Goal: Task Accomplishment & Management: Use online tool/utility

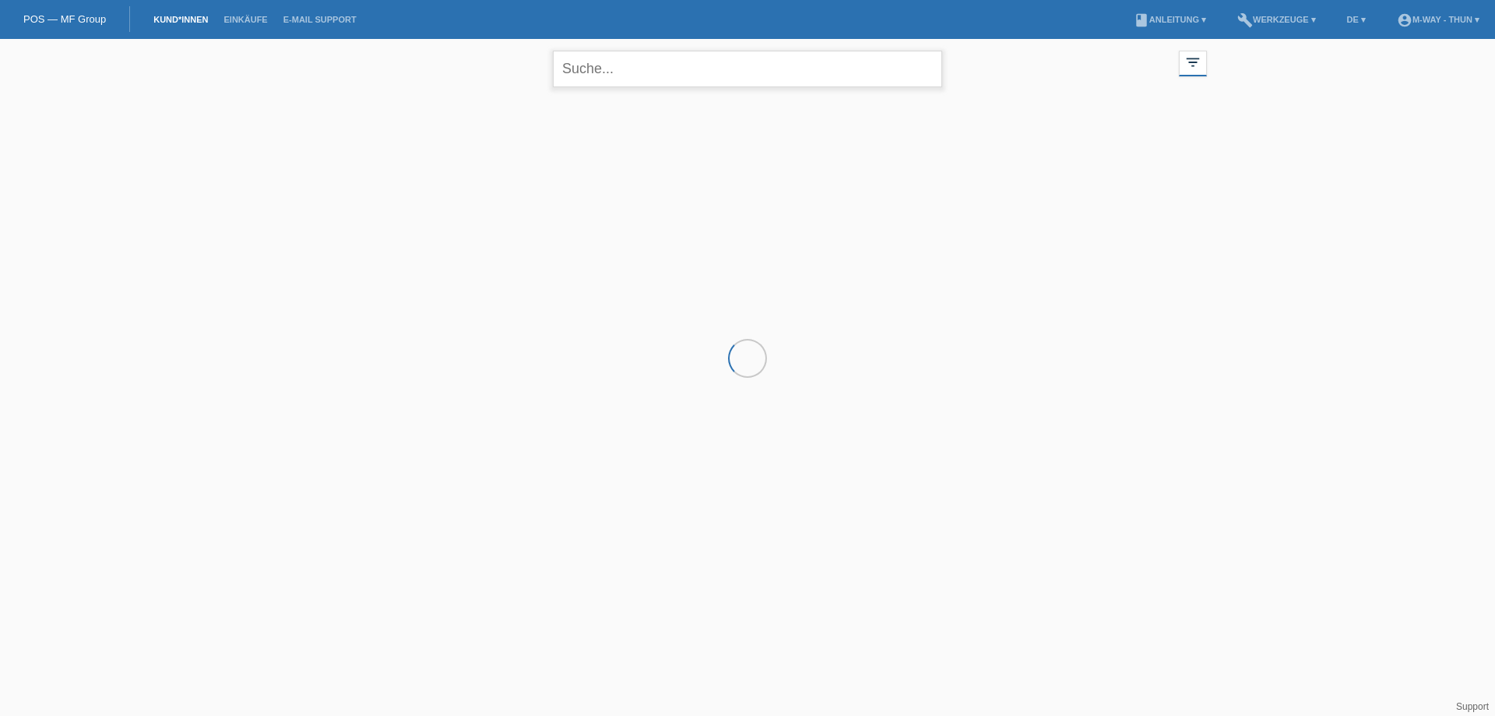
click at [592, 71] on input "text" at bounding box center [747, 69] width 389 height 37
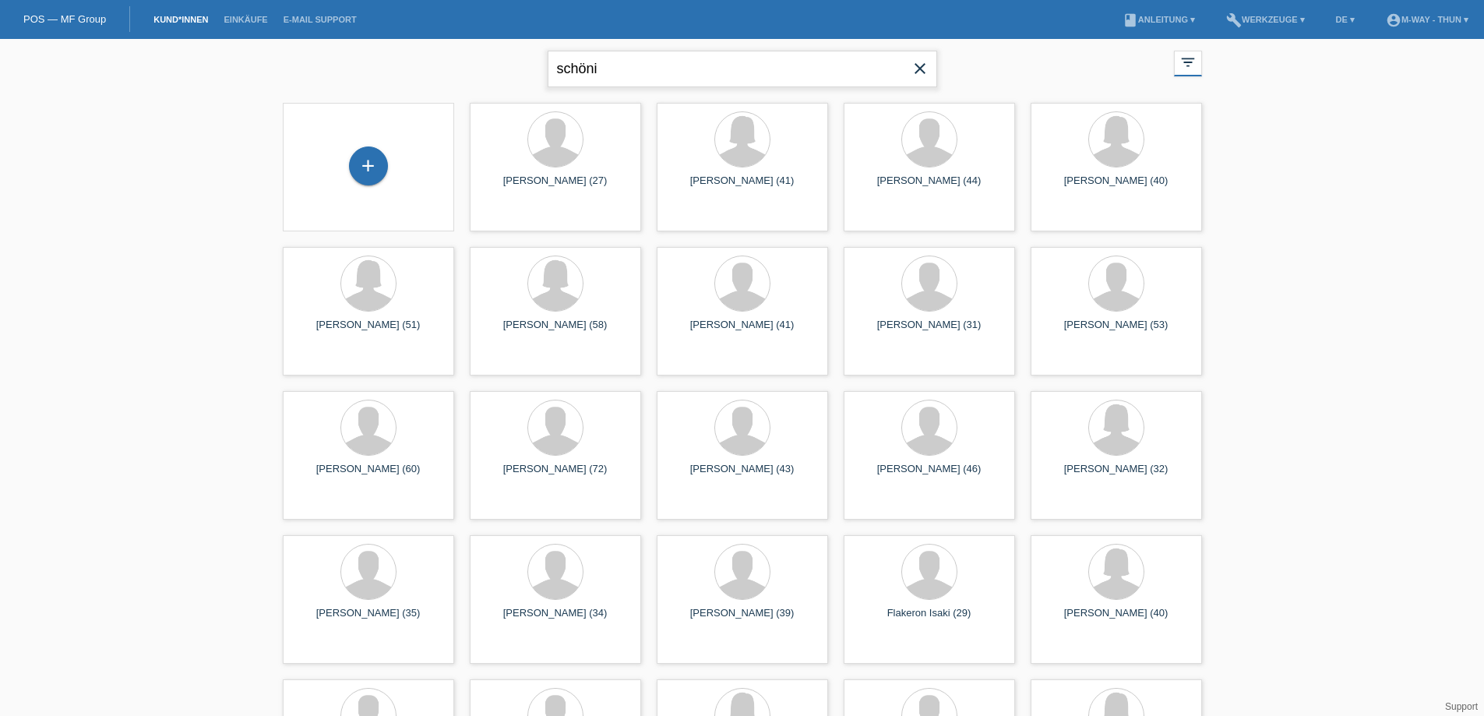
type input "schöni"
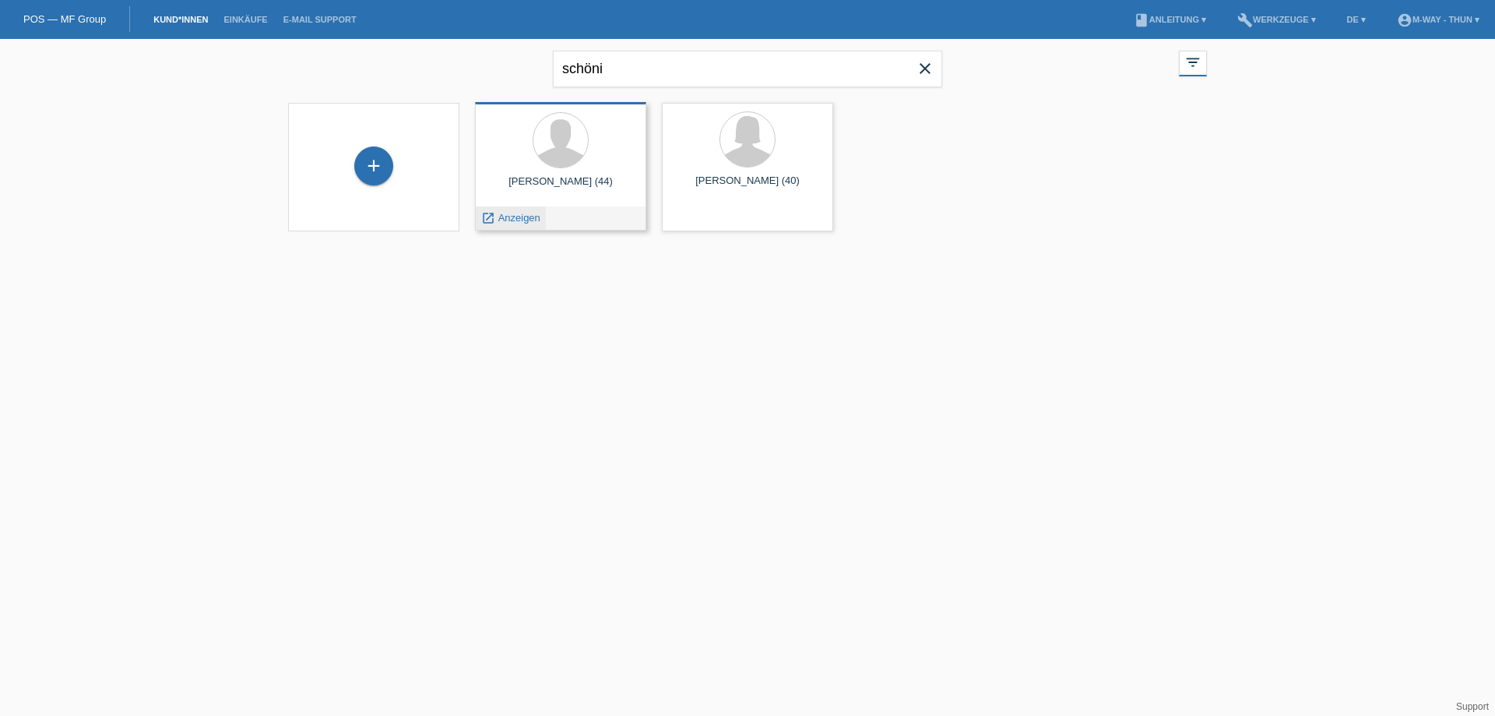
click at [534, 219] on span "Anzeigen" at bounding box center [519, 218] width 42 height 12
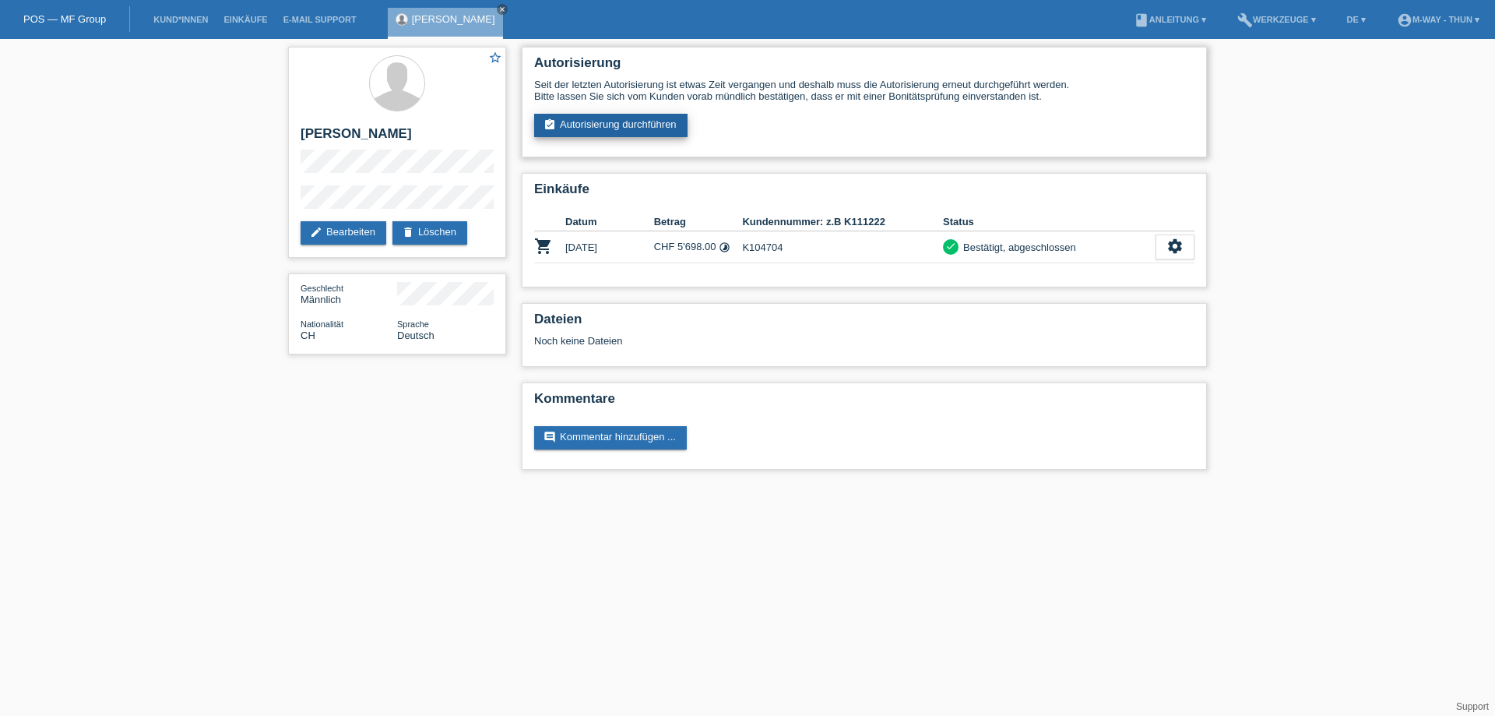
click at [580, 127] on link "assignment_turned_in Autorisierung durchführen" at bounding box center [610, 125] width 153 height 23
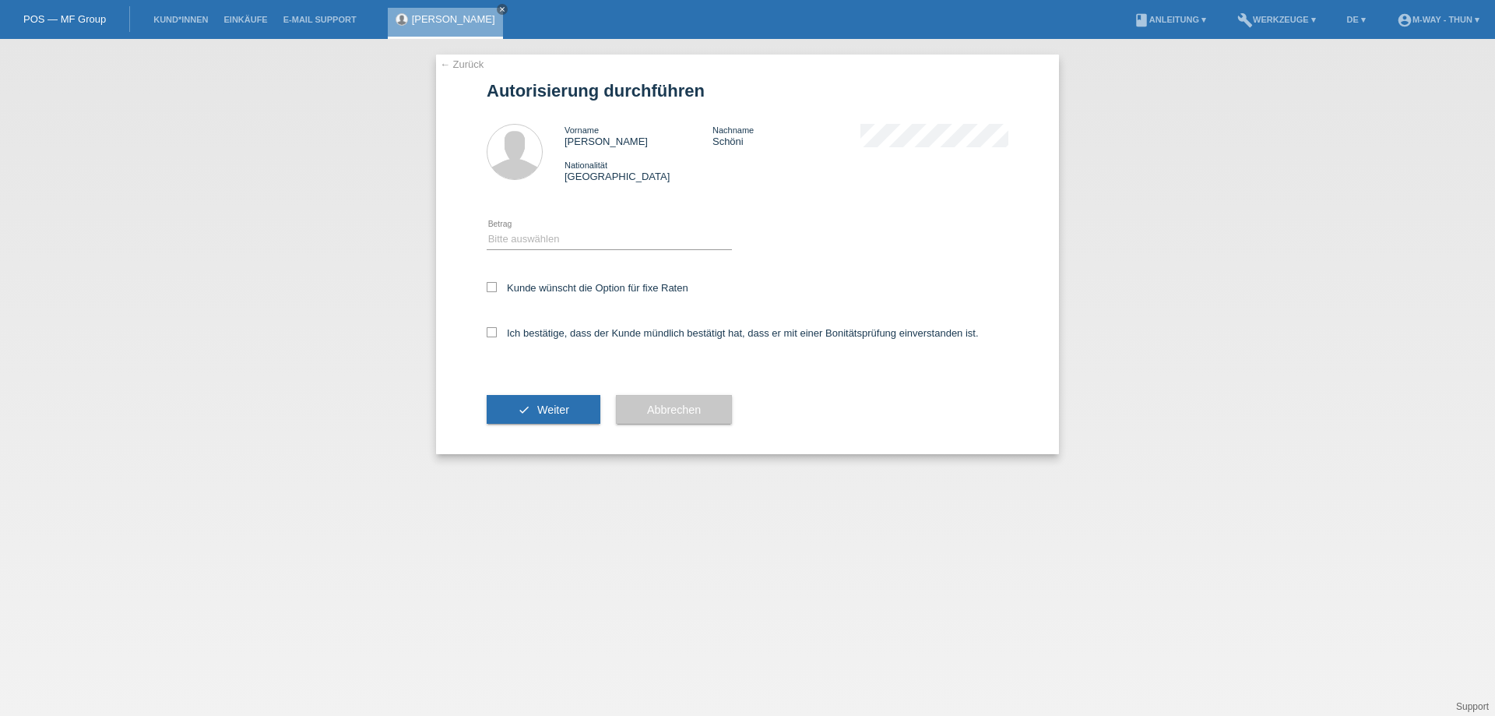
click at [561, 250] on div "Bitte auswählen CHF 1.00 - CHF 499.00 CHF 500.00 - CHF 1'999.00 CHF 2'000.00 - …" at bounding box center [609, 239] width 245 height 53
click at [566, 234] on select "Bitte auswählen CHF 1.00 - CHF 499.00 CHF 500.00 - CHF 1'999.00 CHF 2'000.00 - …" at bounding box center [609, 239] width 245 height 19
select select "3"
click at [487, 230] on select "Bitte auswählen CHF 1.00 - CHF 499.00 CHF 500.00 - CHF 1'999.00 CHF 2'000.00 - …" at bounding box center [609, 239] width 245 height 19
click at [579, 287] on label "Kunde wünscht die Option für fixe Raten" at bounding box center [588, 288] width 202 height 12
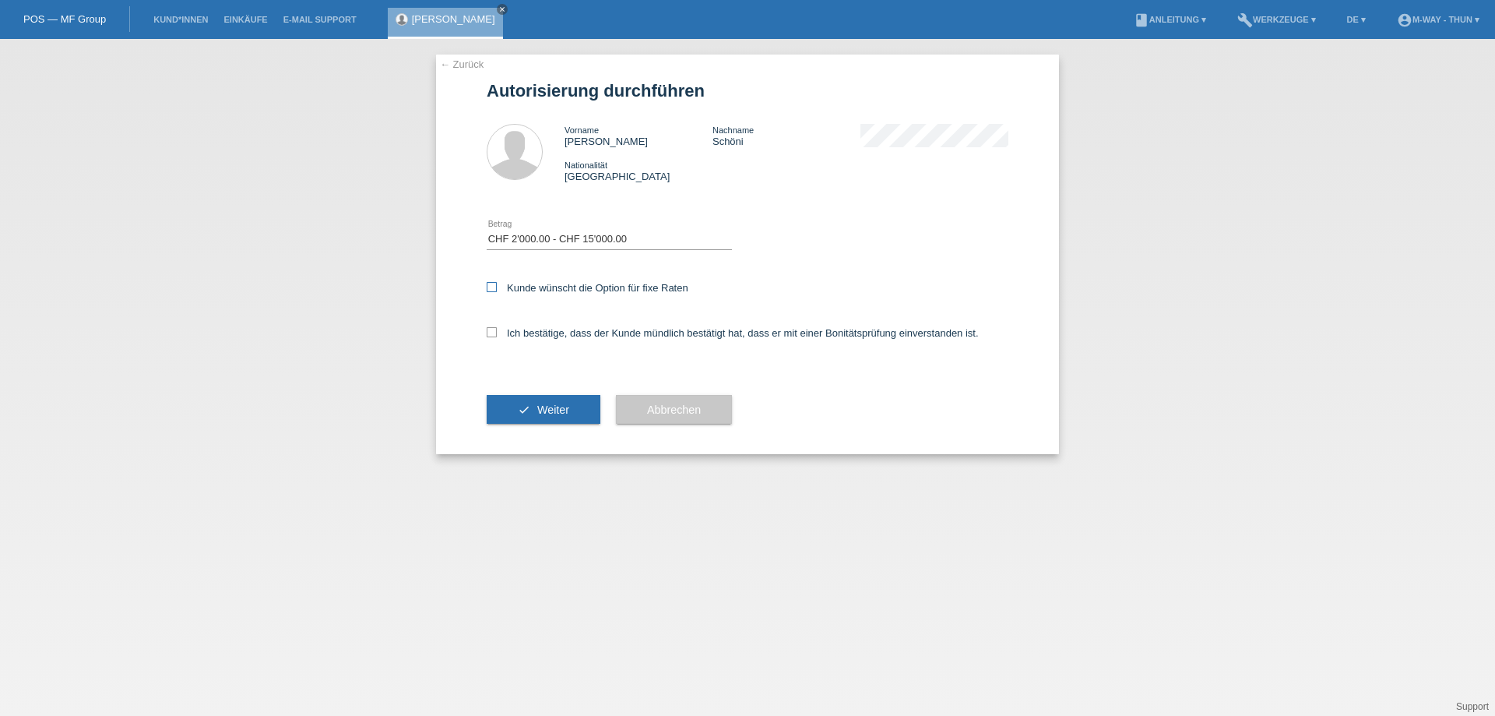
click at [497, 287] on input "Kunde wünscht die Option für fixe Raten" at bounding box center [492, 287] width 10 height 10
checkbox input "true"
click at [565, 339] on div "Ich bestätige, dass der Kunde mündlich bestätigt hat, dass er mit einer Bonität…" at bounding box center [748, 337] width 522 height 53
click at [565, 333] on label "Ich bestätige, dass der Kunde mündlich bestätigt hat, dass er mit einer Bonität…" at bounding box center [733, 333] width 492 height 12
click at [497, 333] on input "Ich bestätige, dass der Kunde mündlich bestätigt hat, dass er mit einer Bonität…" at bounding box center [492, 332] width 10 height 10
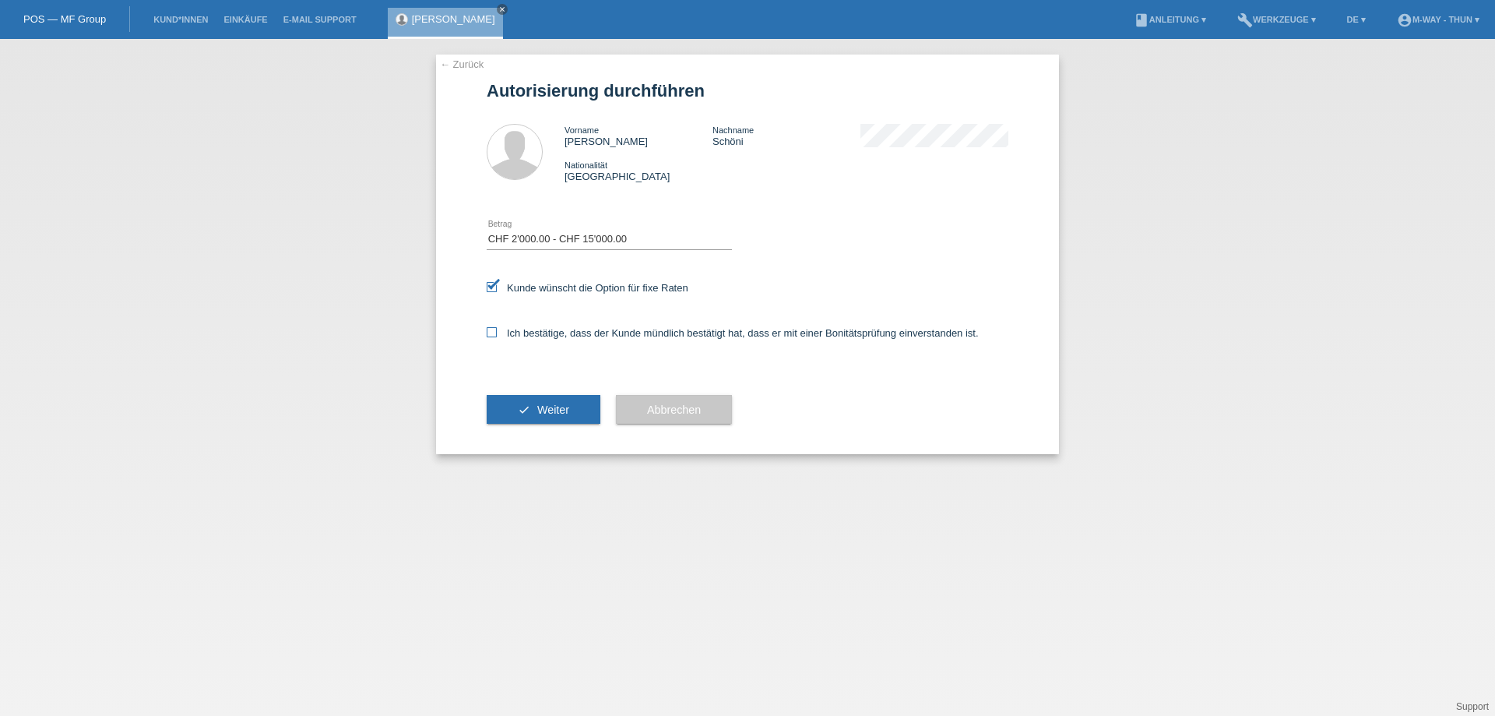
checkbox input "true"
click at [543, 412] on span "Weiter" at bounding box center [553, 409] width 32 height 12
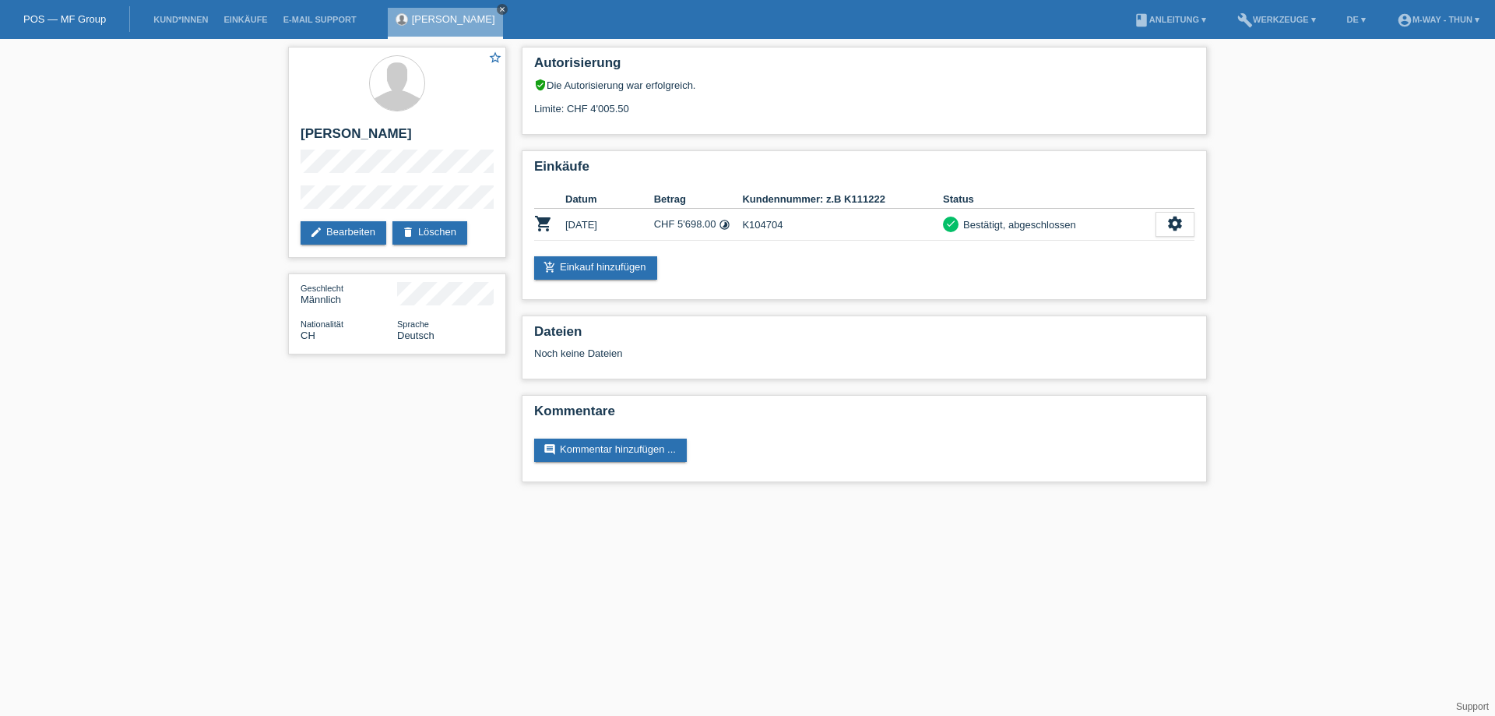
click at [497, 5] on link "close" at bounding box center [502, 9] width 11 height 11
click at [160, 21] on link "Kund*innen" at bounding box center [181, 19] width 70 height 9
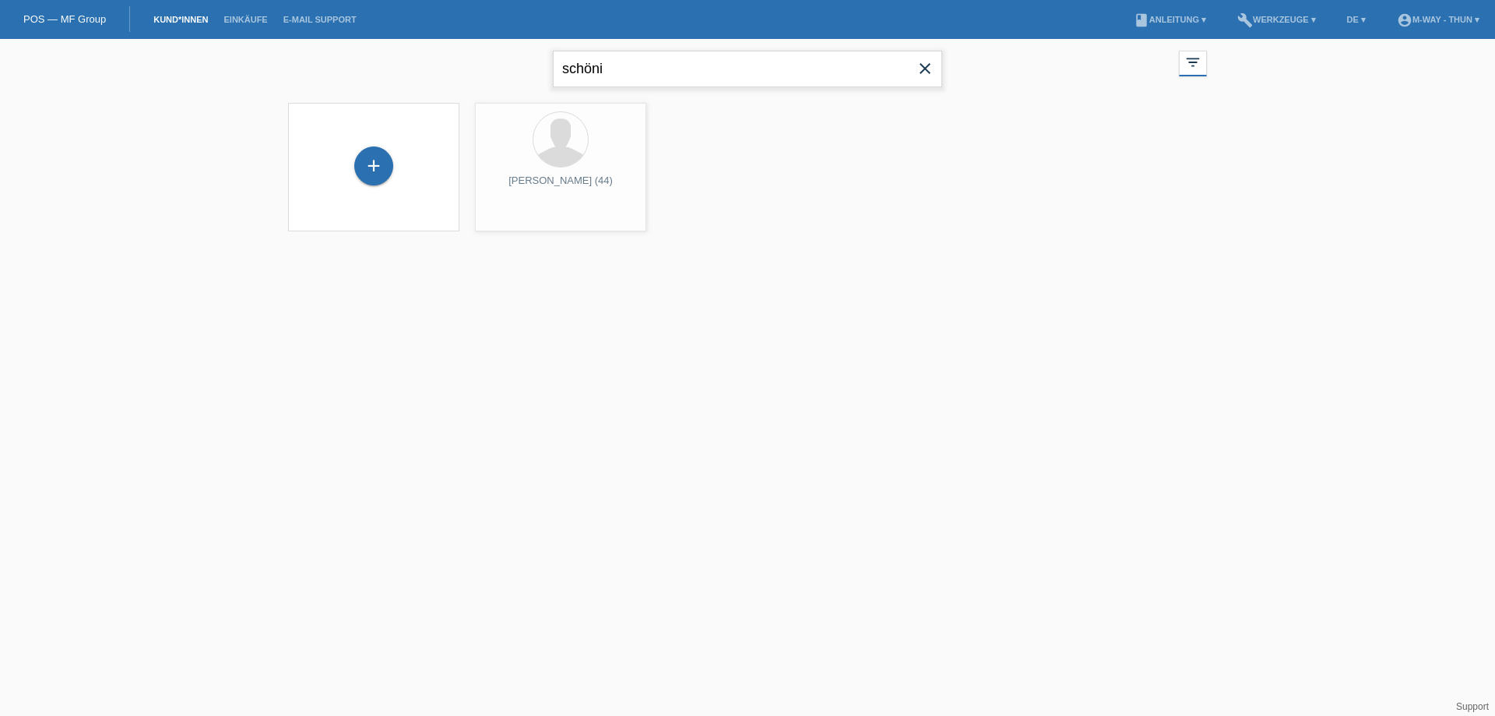
click at [635, 69] on input "schöni" at bounding box center [747, 69] width 389 height 37
click at [718, 216] on span "Anzeigen" at bounding box center [706, 218] width 42 height 12
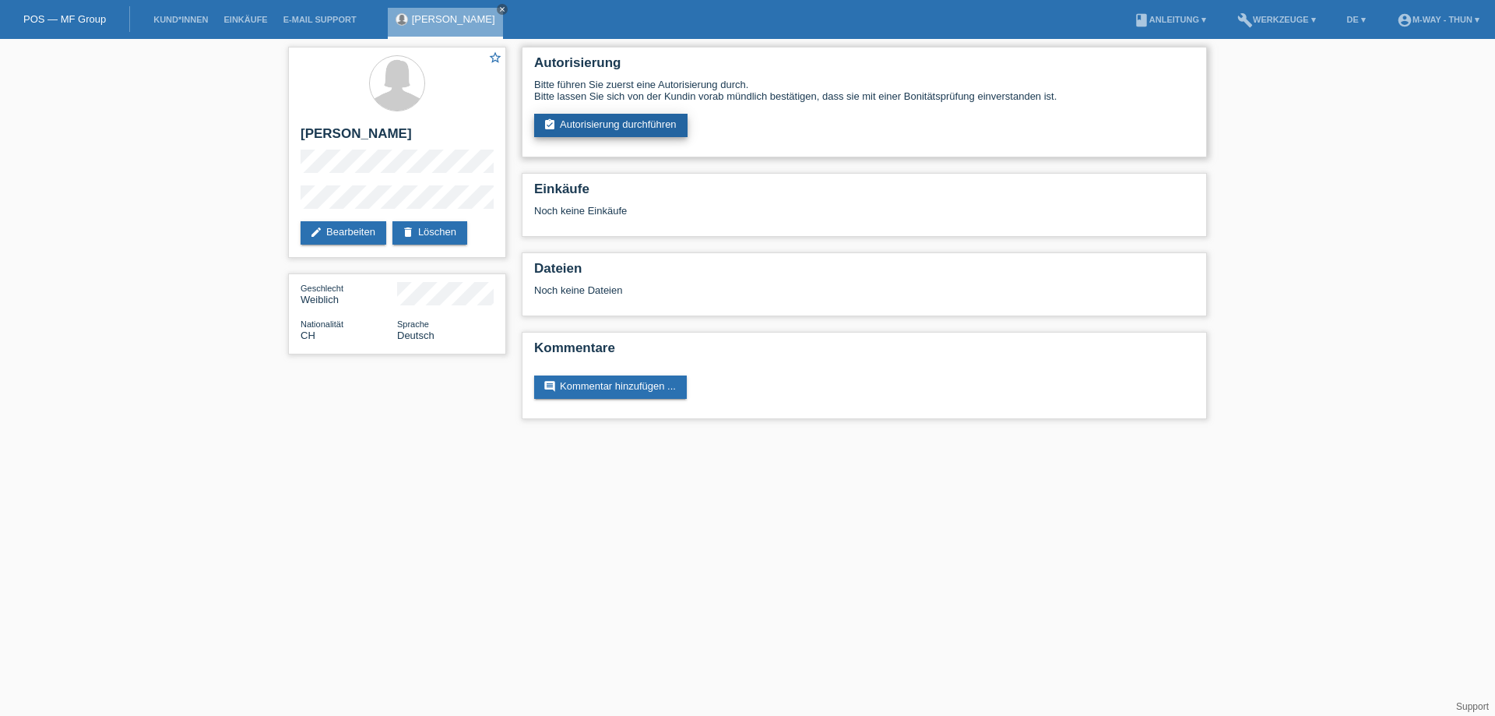
click at [617, 132] on link "assignment_turned_in Autorisierung durchführen" at bounding box center [610, 125] width 153 height 23
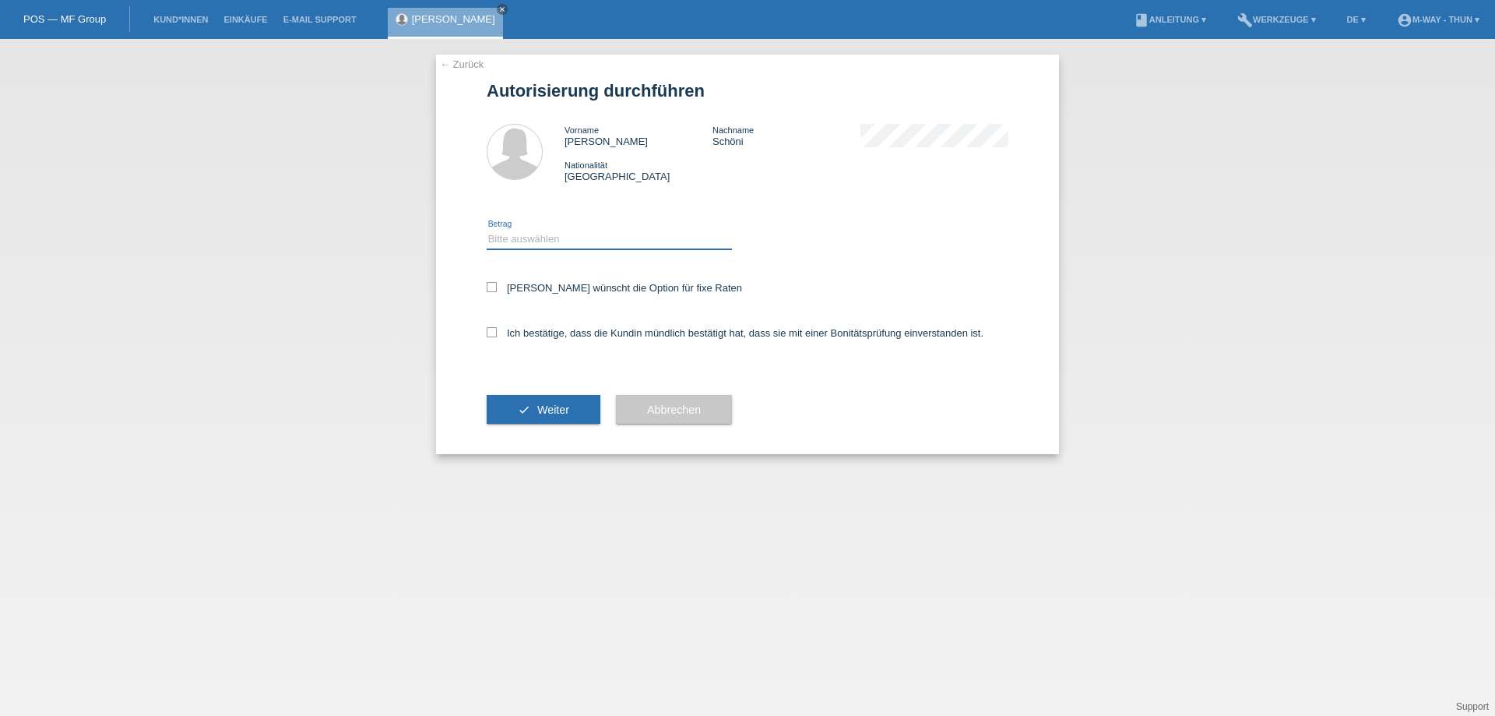
click at [551, 247] on select "Bitte auswählen CHF 1.00 - CHF 499.00 CHF 500.00 - CHF 1'999.00 CHF 2'000.00 - …" at bounding box center [609, 239] width 245 height 19
select select "3"
click at [487, 230] on select "Bitte auswählen CHF 1.00 - CHF 499.00 CHF 500.00 - CHF 1'999.00 CHF 2'000.00 - …" at bounding box center [609, 239] width 245 height 19
click at [565, 292] on label "[PERSON_NAME] wünscht die Option für fixe Raten" at bounding box center [614, 288] width 255 height 12
click at [497, 292] on input "[PERSON_NAME] wünscht die Option für fixe Raten" at bounding box center [492, 287] width 10 height 10
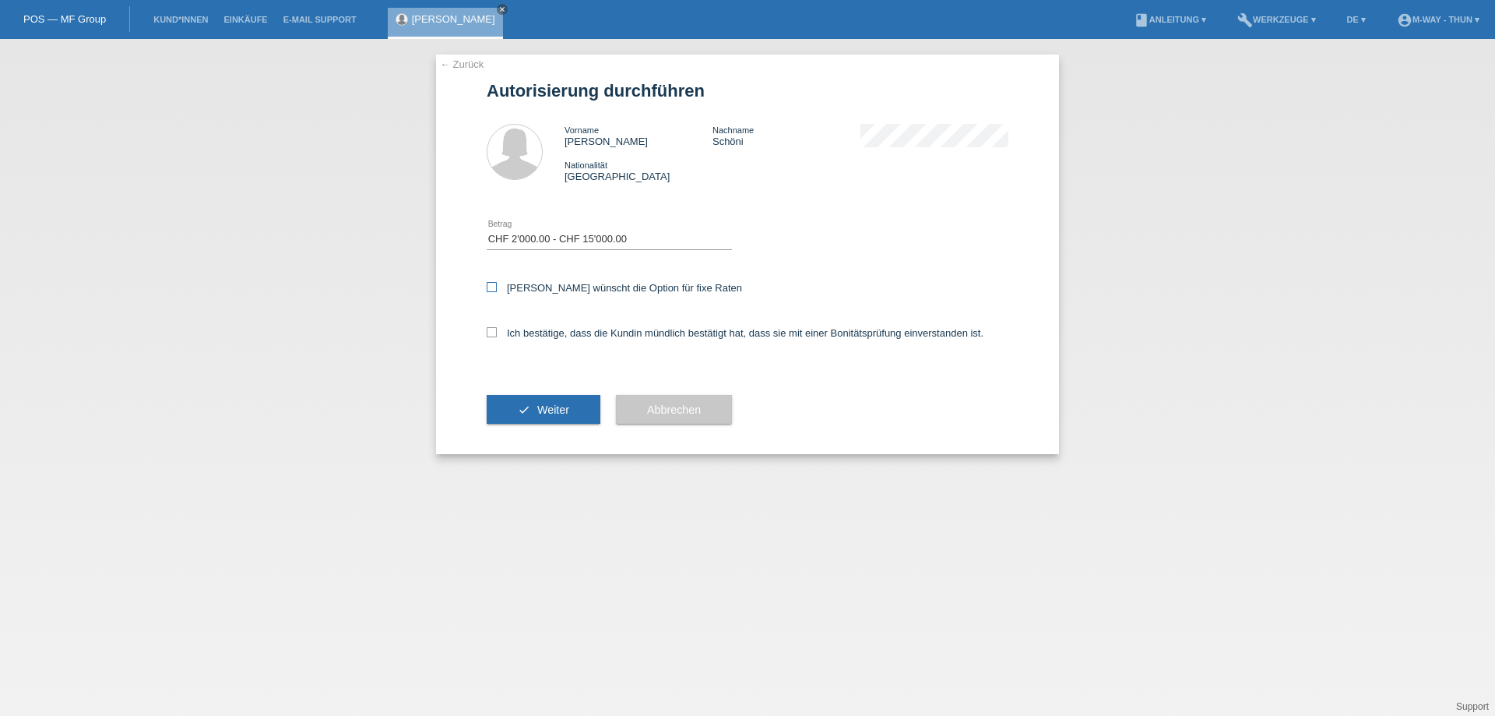
checkbox input "true"
click at [563, 343] on div "Ich bestätige, dass die Kundin mündlich bestätigt hat, dass sie mit einer Bonit…" at bounding box center [748, 337] width 522 height 53
click at [488, 327] on icon at bounding box center [492, 332] width 10 height 10
click at [488, 327] on input "Ich bestätige, dass die Kundin mündlich bestätigt hat, dass sie mit einer Bonit…" at bounding box center [492, 332] width 10 height 10
checkbox input "true"
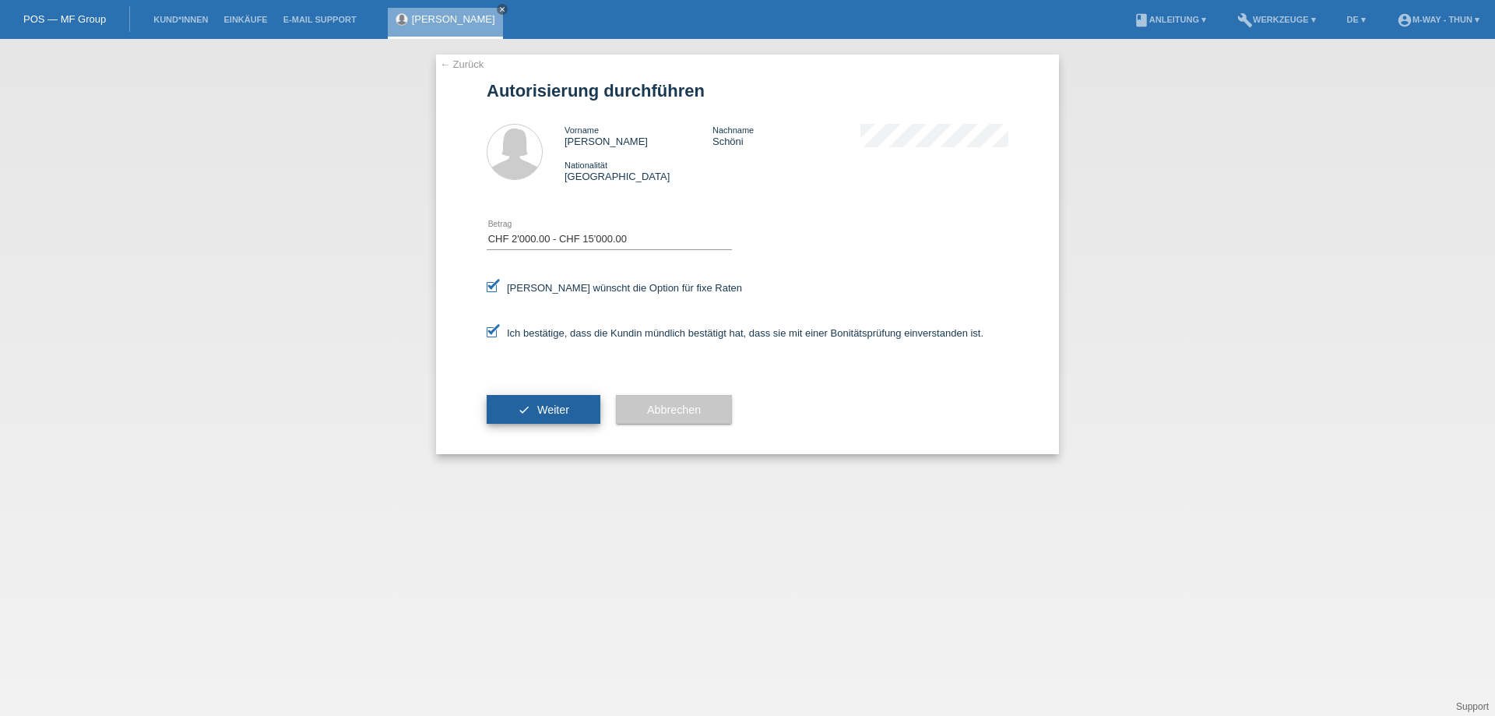
click at [529, 411] on icon "check" at bounding box center [524, 409] width 12 height 12
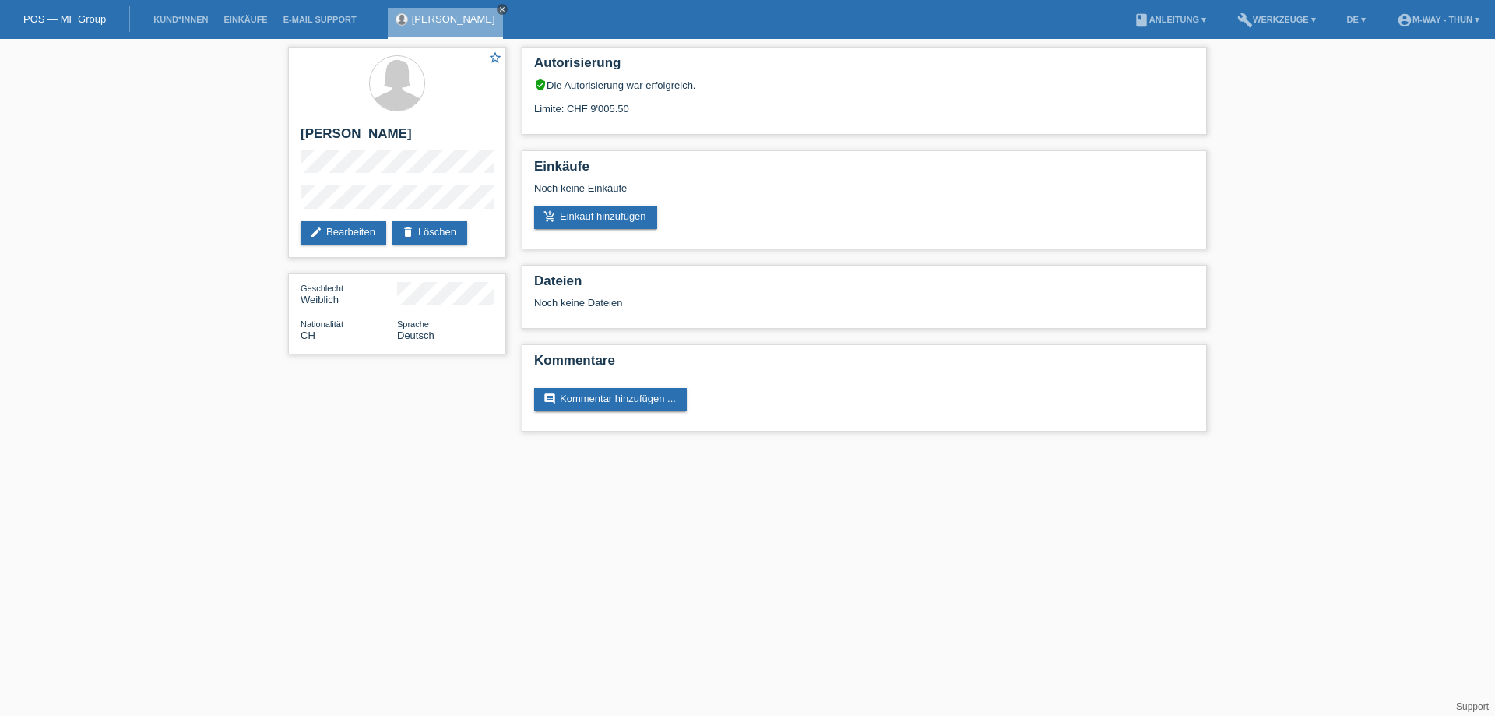
click at [497, 5] on link "close" at bounding box center [502, 9] width 11 height 11
click at [44, 13] on link "POS — MF Group" at bounding box center [64, 19] width 83 height 12
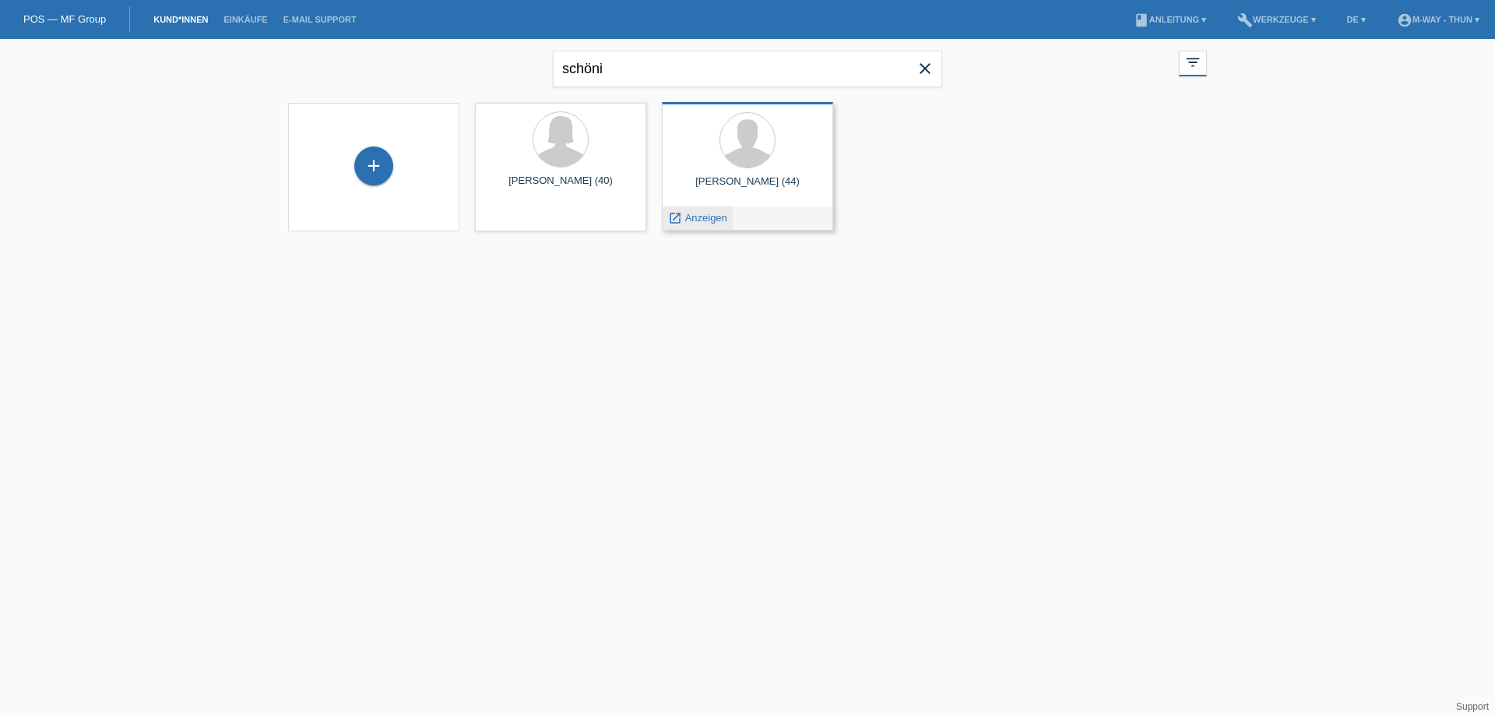
click at [712, 224] on div "launch Anzeigen" at bounding box center [698, 217] width 70 height 23
click at [713, 220] on span "Anzeigen" at bounding box center [706, 218] width 42 height 12
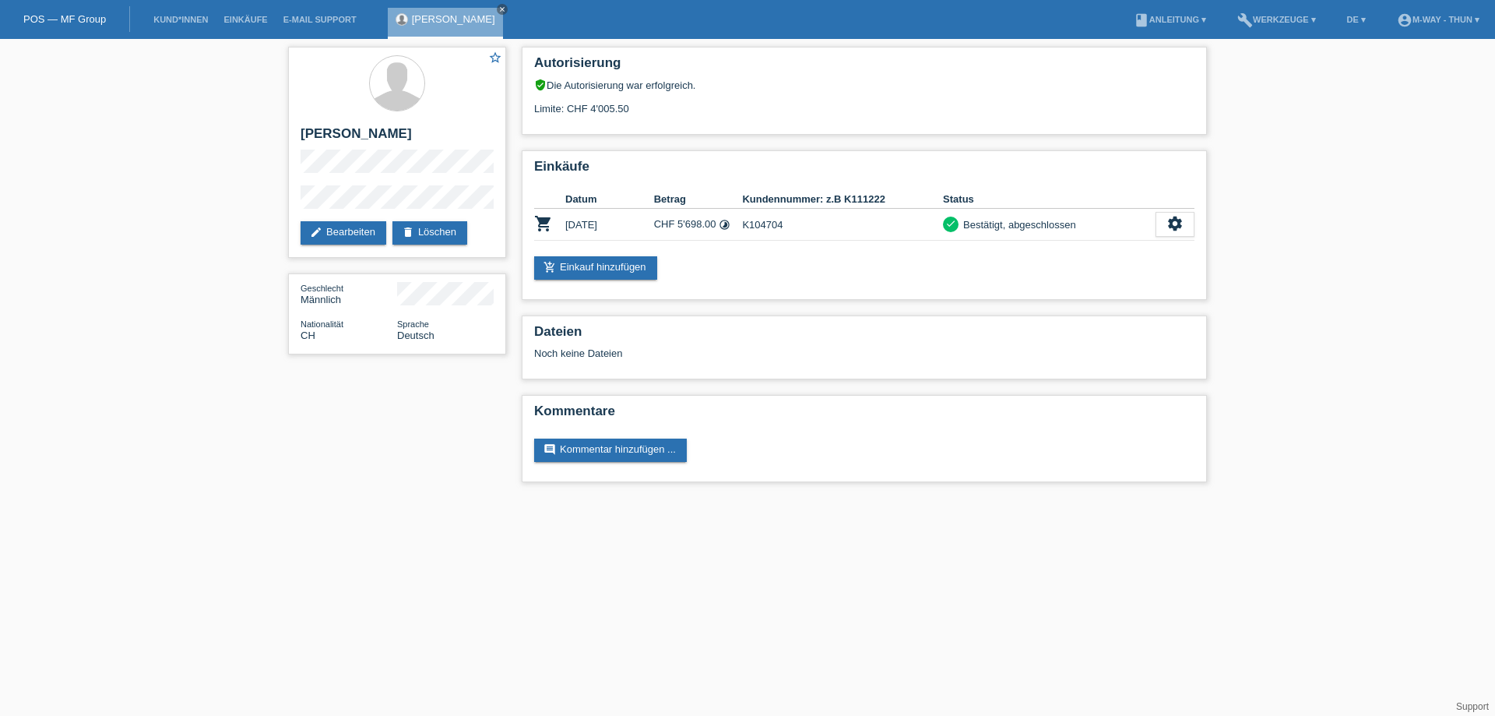
click at [282, 208] on div "star_border Pascal Schöni edit Bearbeiten delete Löschen Geschlecht Männlich Na…" at bounding box center [397, 204] width 234 height 331
click at [498, 7] on icon "close" at bounding box center [502, 9] width 8 height 8
click at [65, 16] on link "POS — MF Group" at bounding box center [64, 19] width 83 height 12
